Goal: Register for event/course

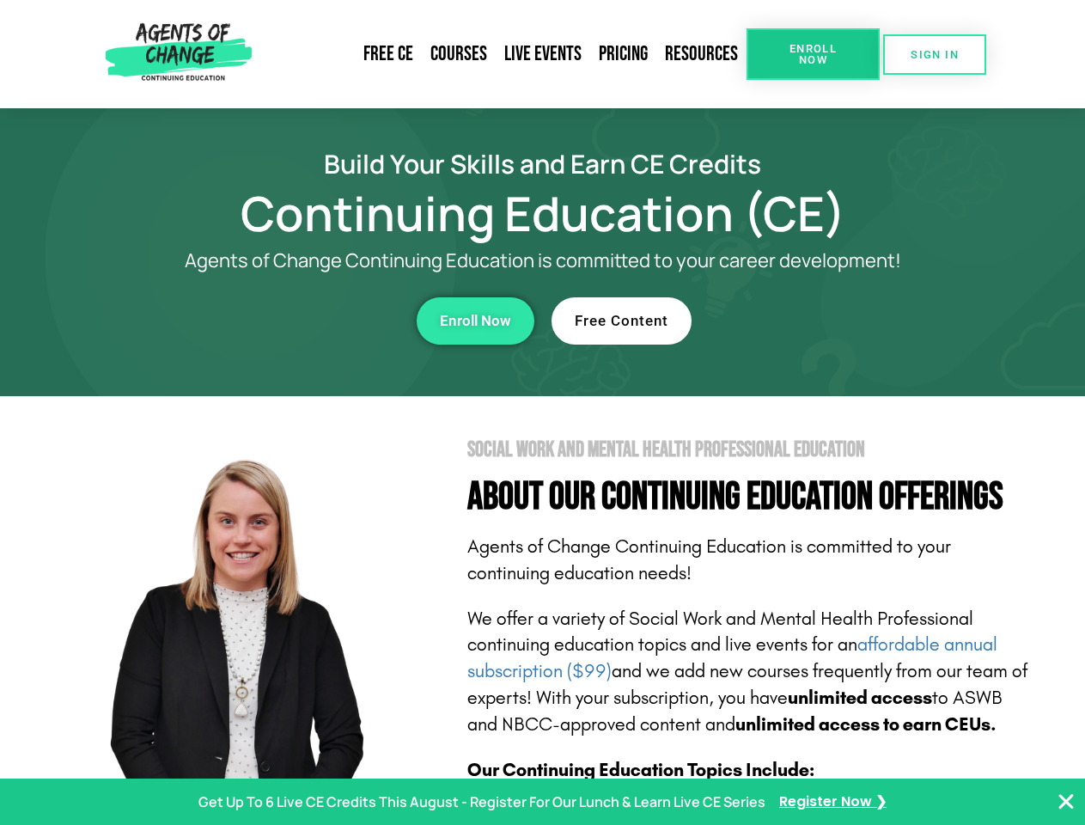
click at [542, 412] on section "Social Work and Mental Health Professional Education About Our Continuing Educa…" at bounding box center [542, 757] width 1085 height 722
click at [813, 54] on span "Enroll Now" at bounding box center [813, 54] width 78 height 22
click at [935, 54] on span "SIGN IN" at bounding box center [935, 54] width 48 height 11
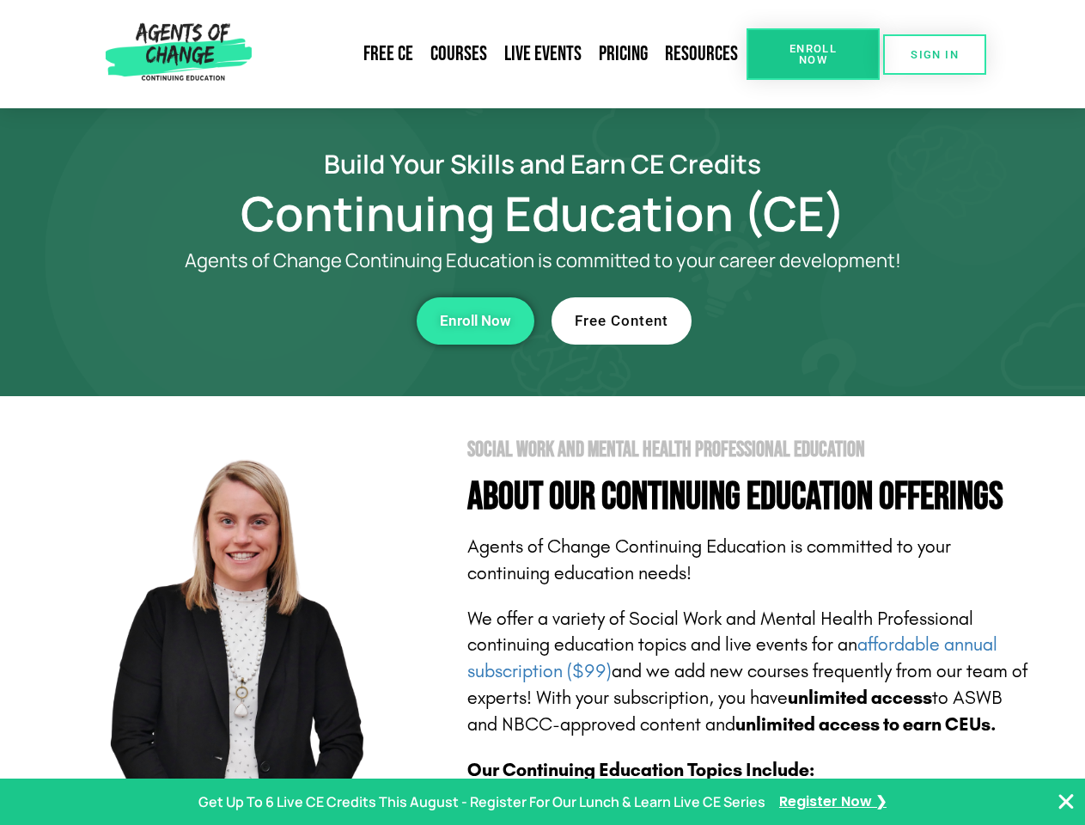
click at [298, 320] on div "Enroll Now" at bounding box center [298, 320] width 472 height 47
click at [475, 320] on span "Enroll Now" at bounding box center [475, 321] width 71 height 15
click at [788, 320] on div "Free Content" at bounding box center [788, 320] width 472 height 47
